Goal: Task Accomplishment & Management: Use online tool/utility

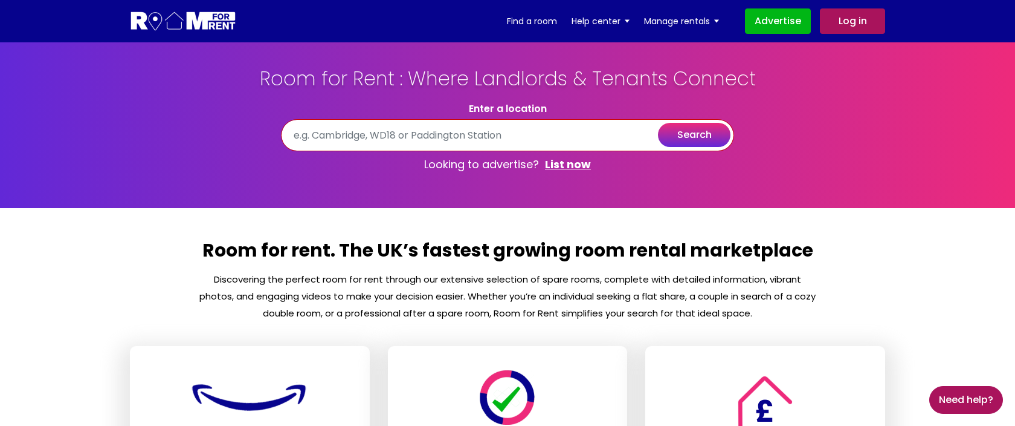
click at [397, 138] on input "text" at bounding box center [507, 135] width 453 height 32
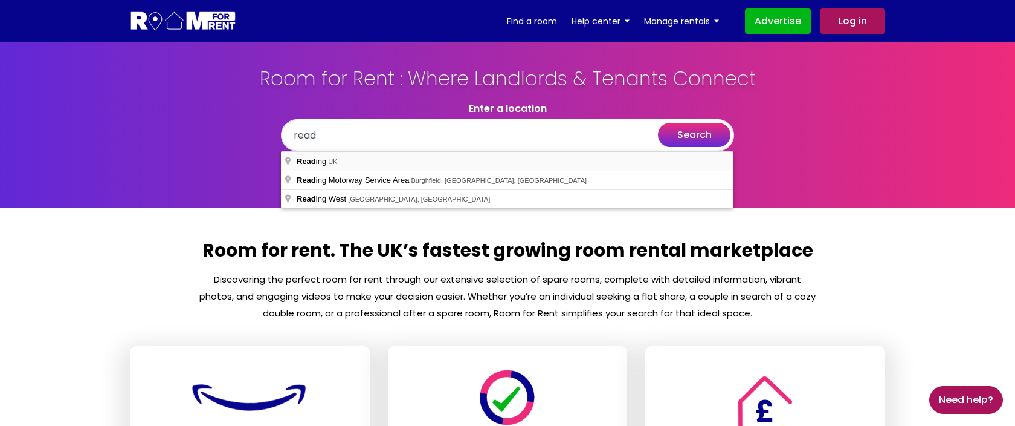
type input "[GEOGRAPHIC_DATA], [GEOGRAPHIC_DATA]"
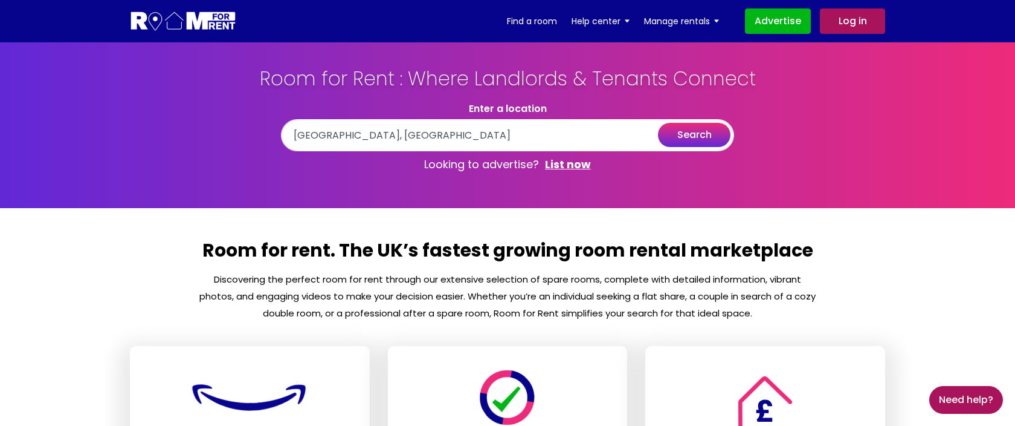
click at [701, 139] on button "search" at bounding box center [694, 135] width 73 height 24
